Goal: Transaction & Acquisition: Purchase product/service

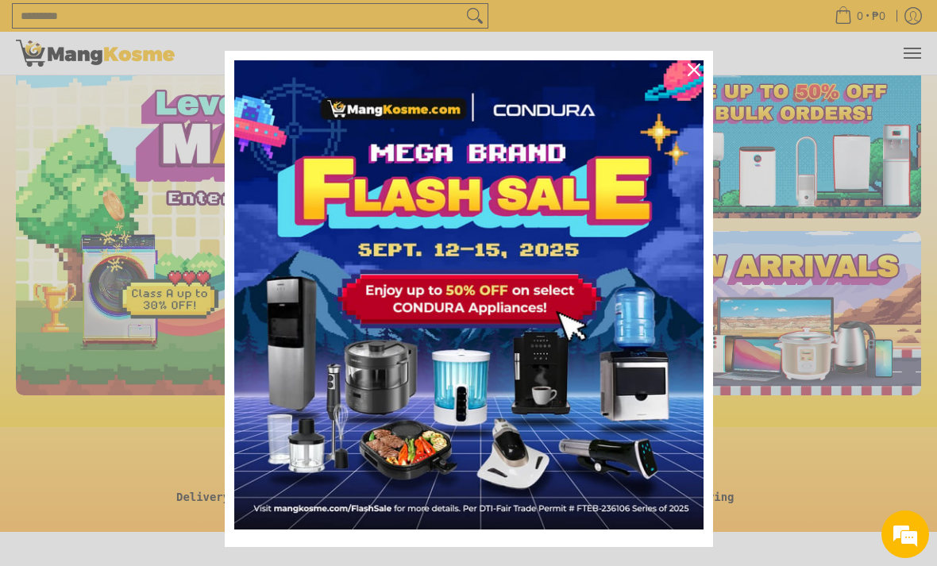
scroll to position [0, 600]
click at [692, 76] on icon "close icon" at bounding box center [694, 70] width 13 height 13
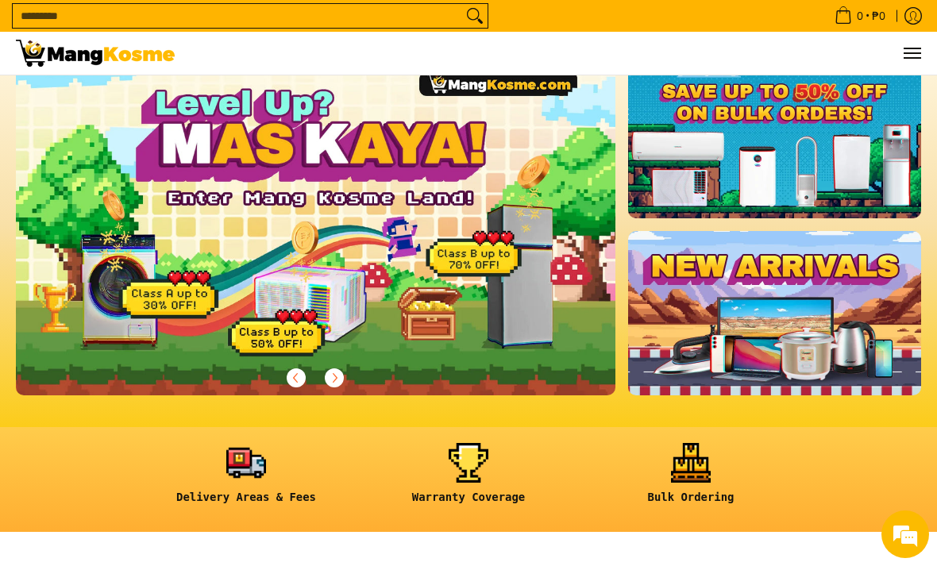
click at [129, 359] on img at bounding box center [316, 224] width 600 height 341
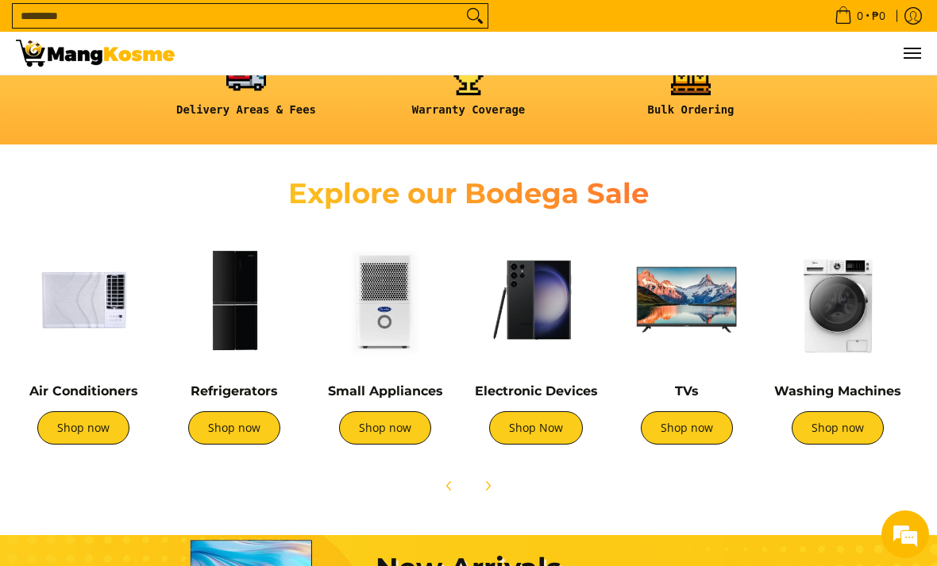
scroll to position [457, 0]
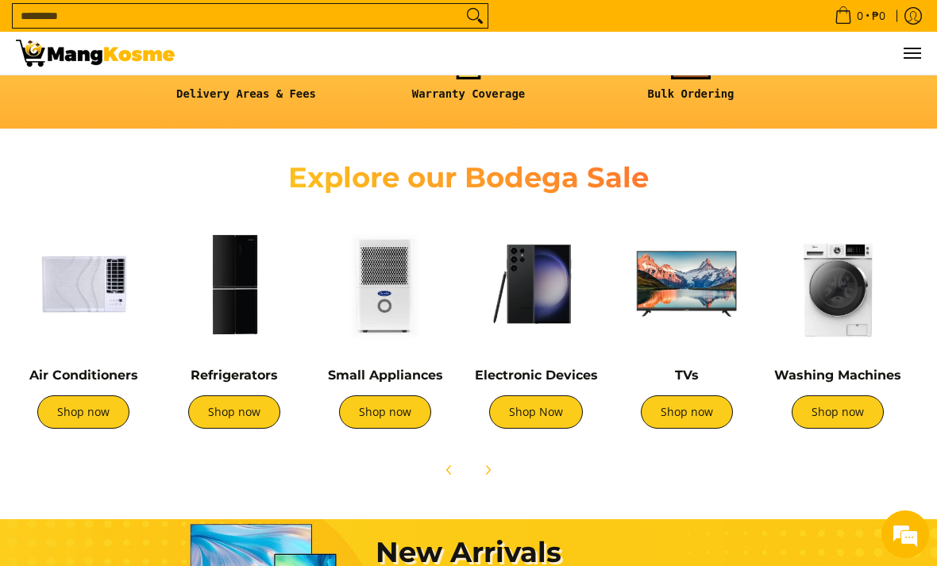
click at [230, 423] on link "Shop now" at bounding box center [234, 411] width 92 height 33
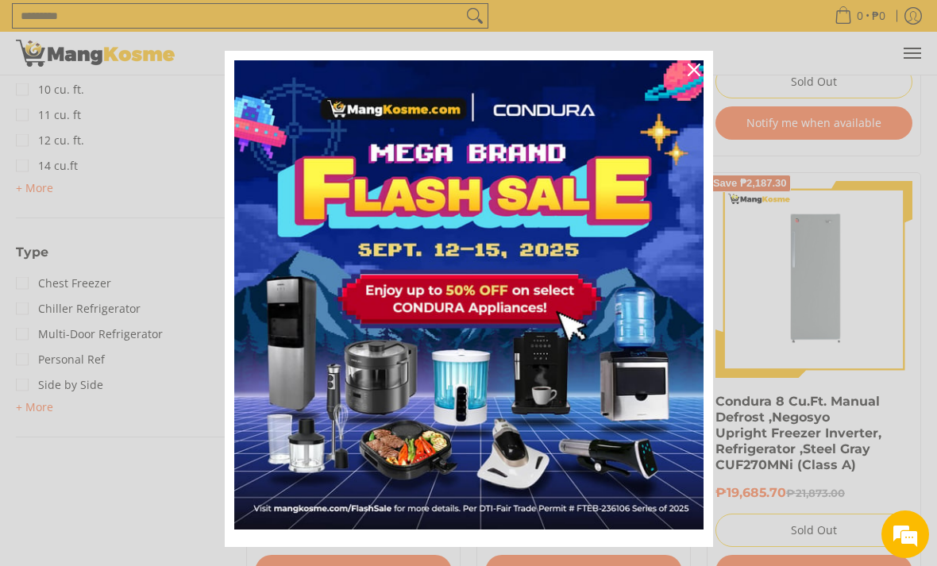
scroll to position [1003, 0]
click at [690, 76] on icon "close icon" at bounding box center [694, 70] width 13 height 13
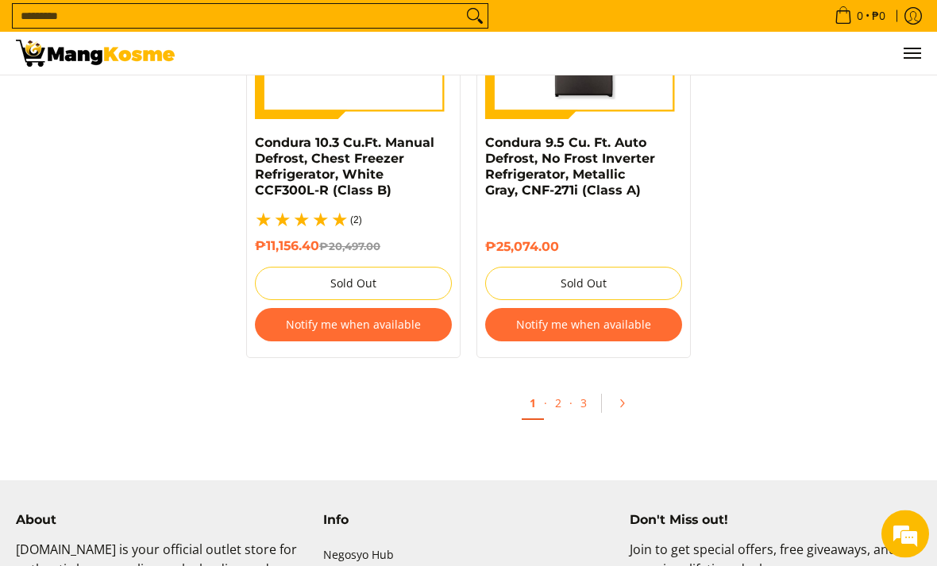
scroll to position [3442, 0]
click at [557, 399] on link "2" at bounding box center [558, 403] width 22 height 31
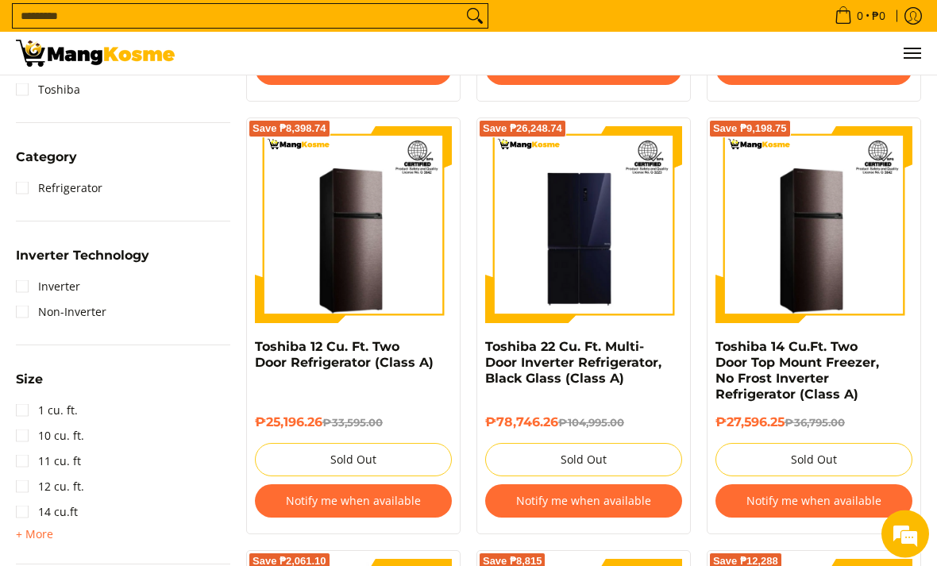
scroll to position [658, 0]
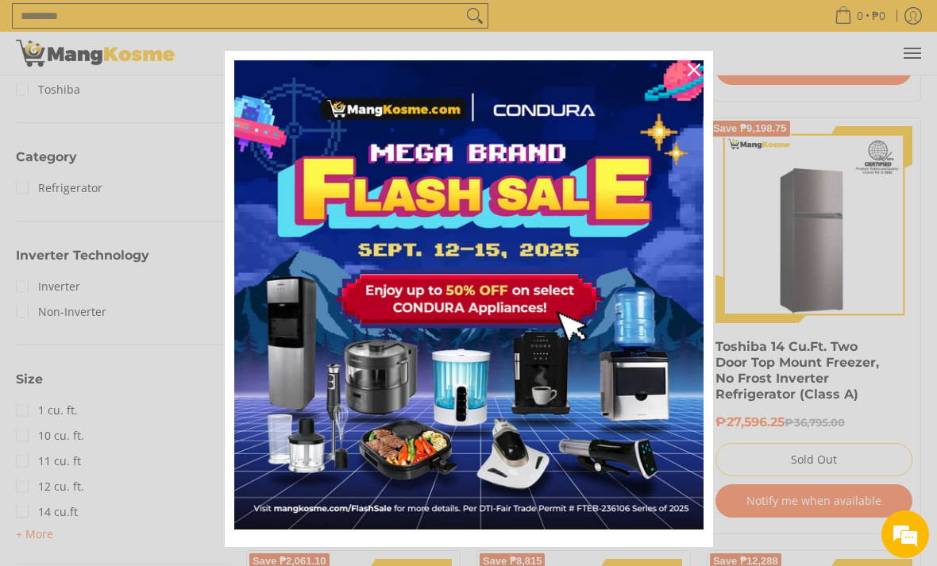
click at [701, 73] on div "Close" at bounding box center [693, 69] width 25 height 25
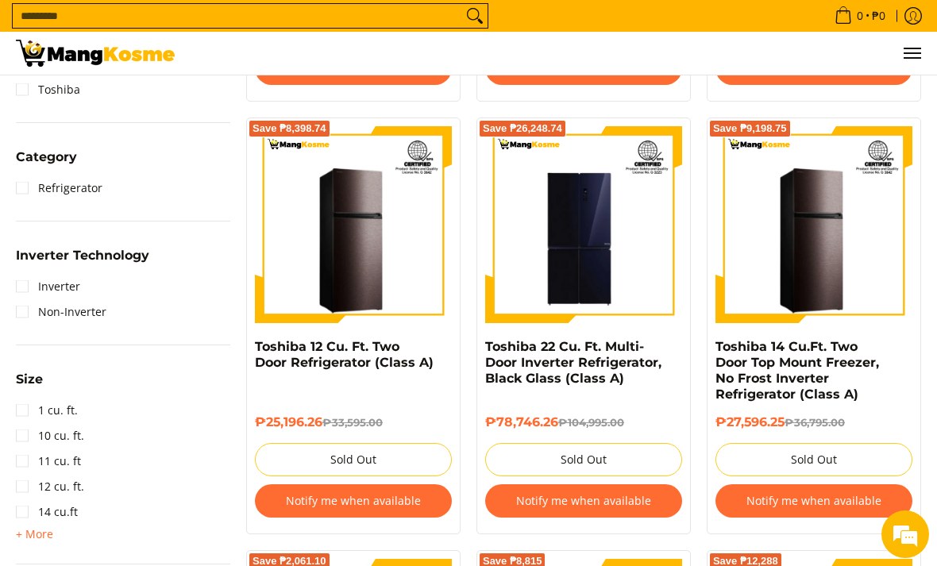
click at [624, 361] on link "Toshiba 22 Cu. Ft. Multi-Door Inverter Refrigerator, Black Glass (Class A)" at bounding box center [573, 362] width 176 height 47
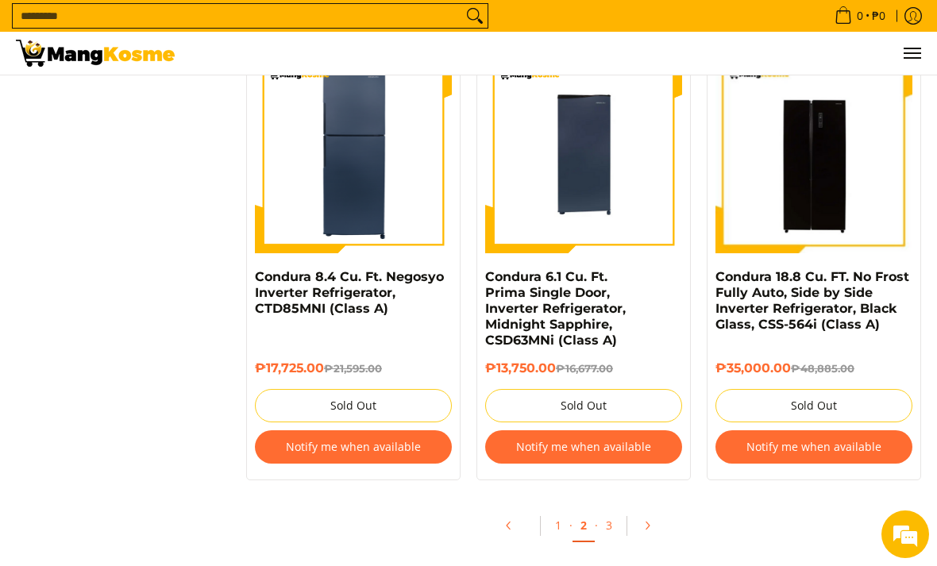
scroll to position [3341, 0]
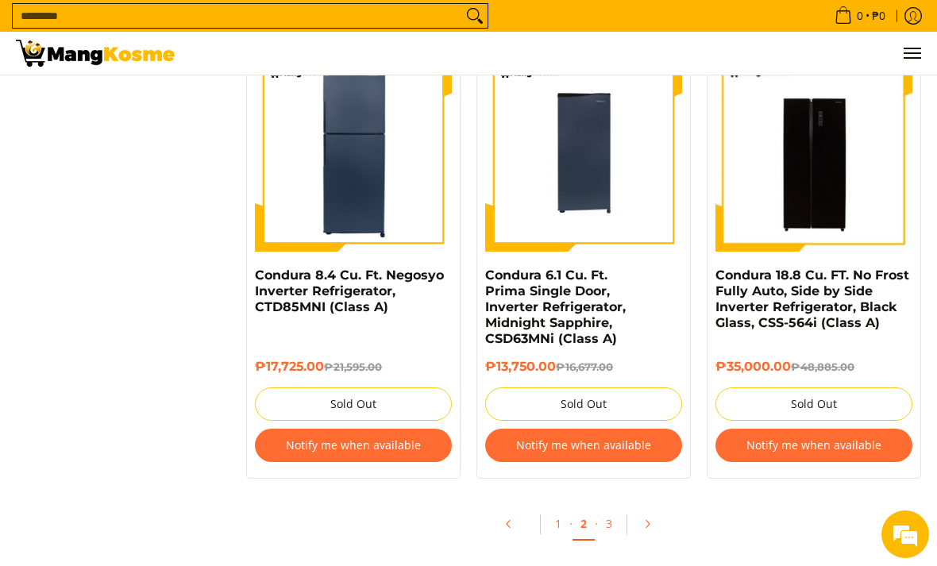
click at [617, 508] on link "3" at bounding box center [609, 523] width 22 height 31
